Goal: Find contact information: Find contact information

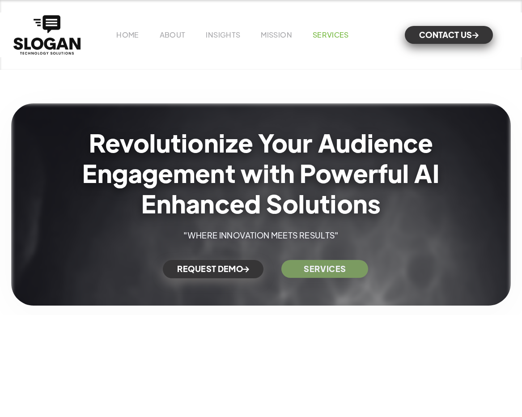
click at [329, 36] on link "SERVICES" at bounding box center [330, 34] width 36 height 9
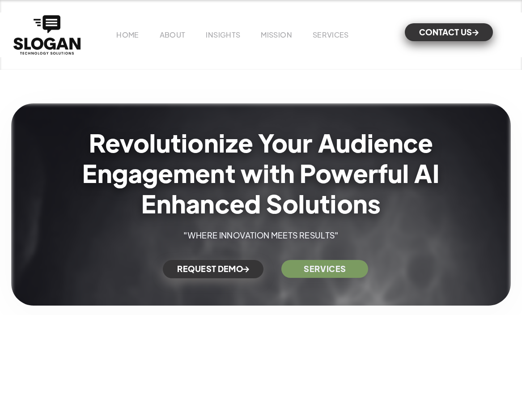
click at [446, 42] on div "CONTACT US " at bounding box center [453, 35] width 115 height 18
click at [446, 34] on link "CONTACT US " at bounding box center [449, 32] width 88 height 18
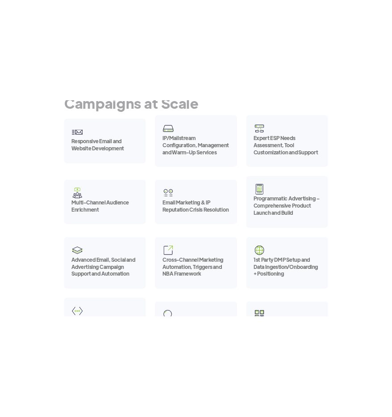
scroll to position [133, 0]
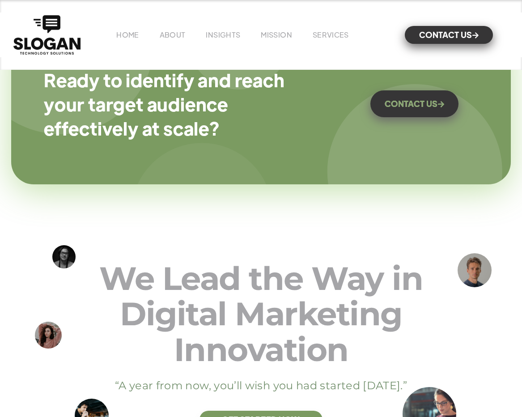
scroll to position [2048, 0]
